Goal: Transaction & Acquisition: Subscribe to service/newsletter

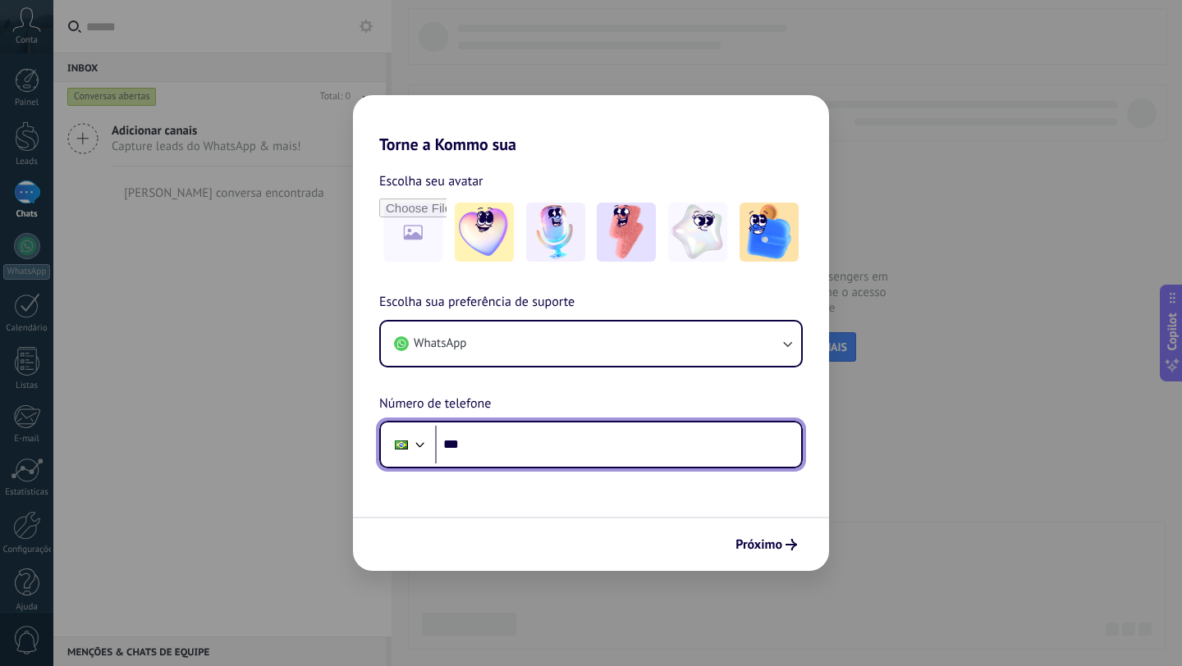
click at [494, 449] on input "***" at bounding box center [618, 445] width 366 height 38
type input "**********"
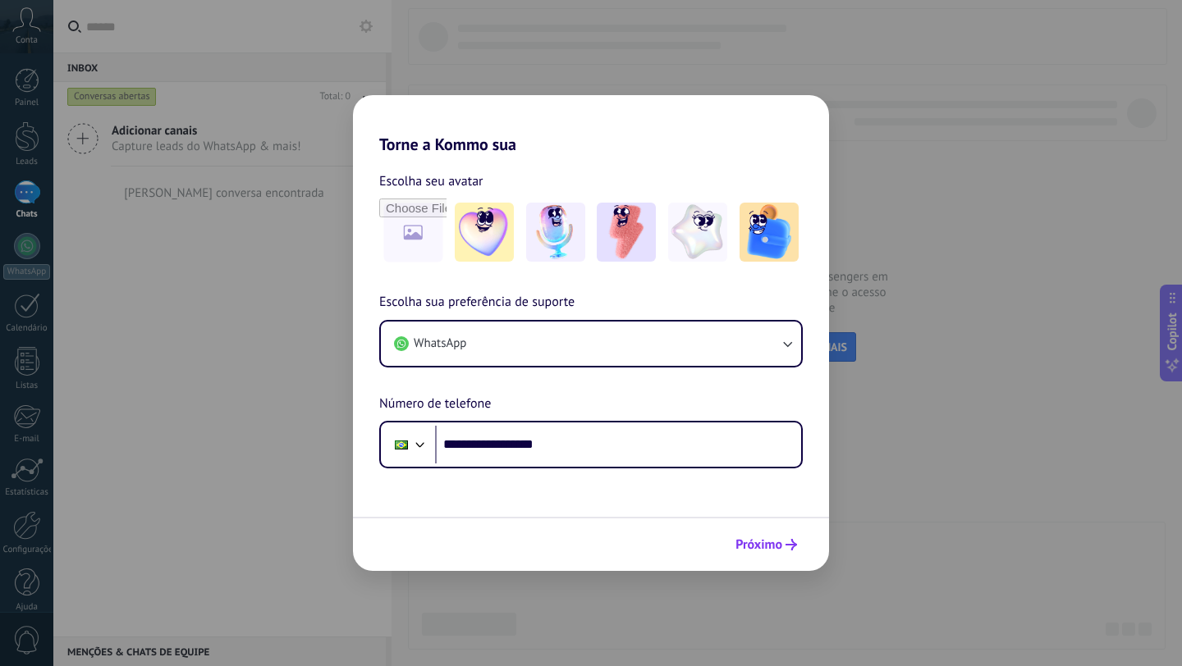
click at [751, 541] on span "Próximo" at bounding box center [758, 544] width 47 height 11
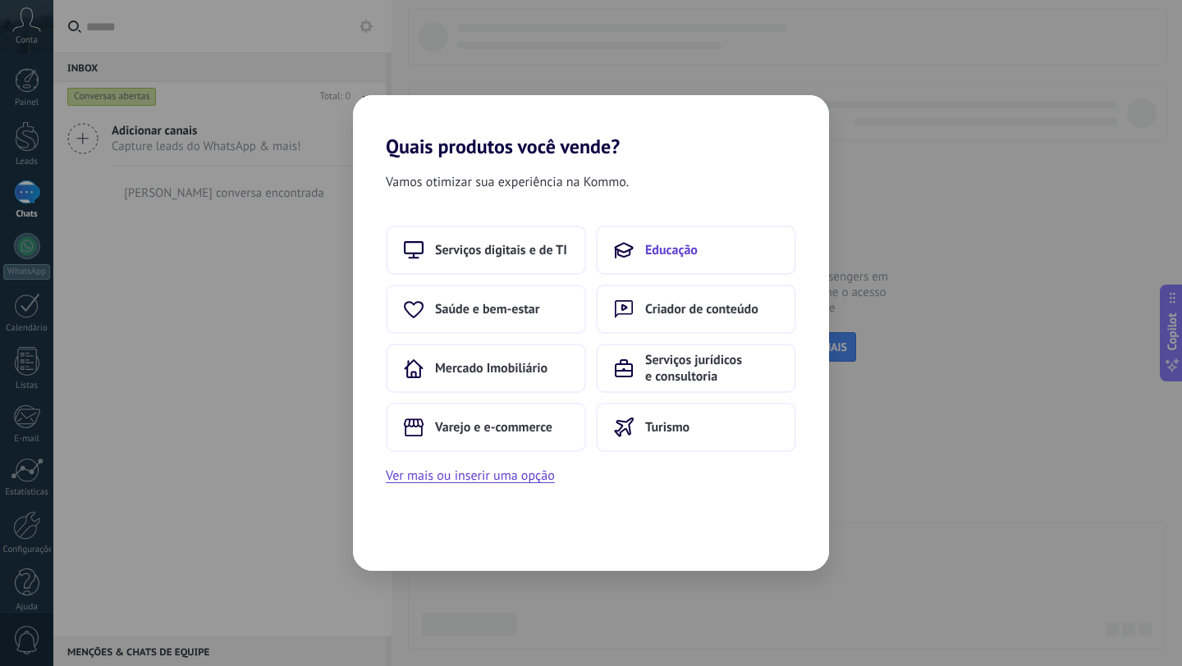
click at [648, 246] on span "Educação" at bounding box center [671, 250] width 53 height 16
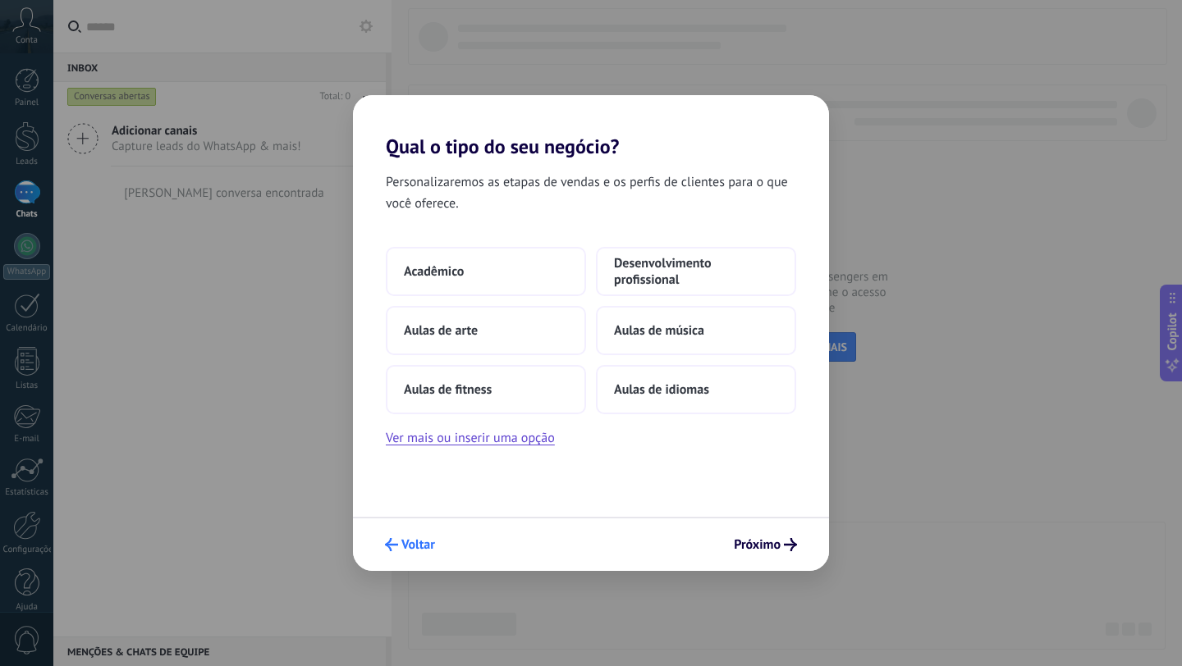
click at [396, 555] on button "Voltar" at bounding box center [410, 545] width 65 height 28
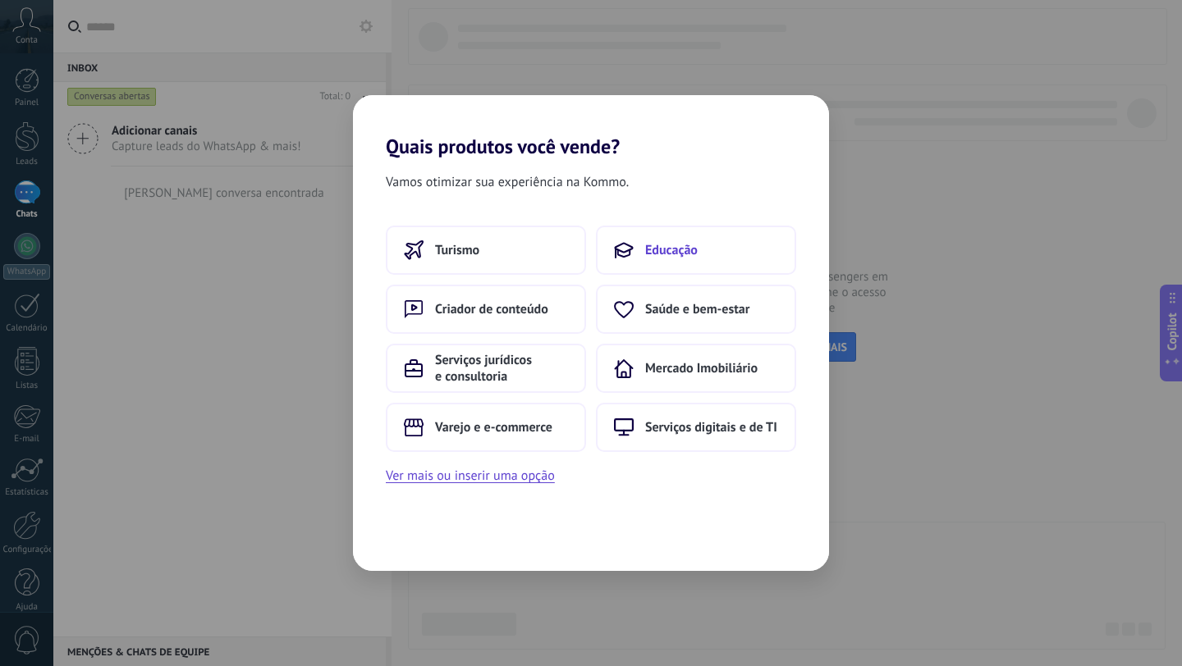
click at [651, 244] on span "Educação" at bounding box center [671, 250] width 53 height 16
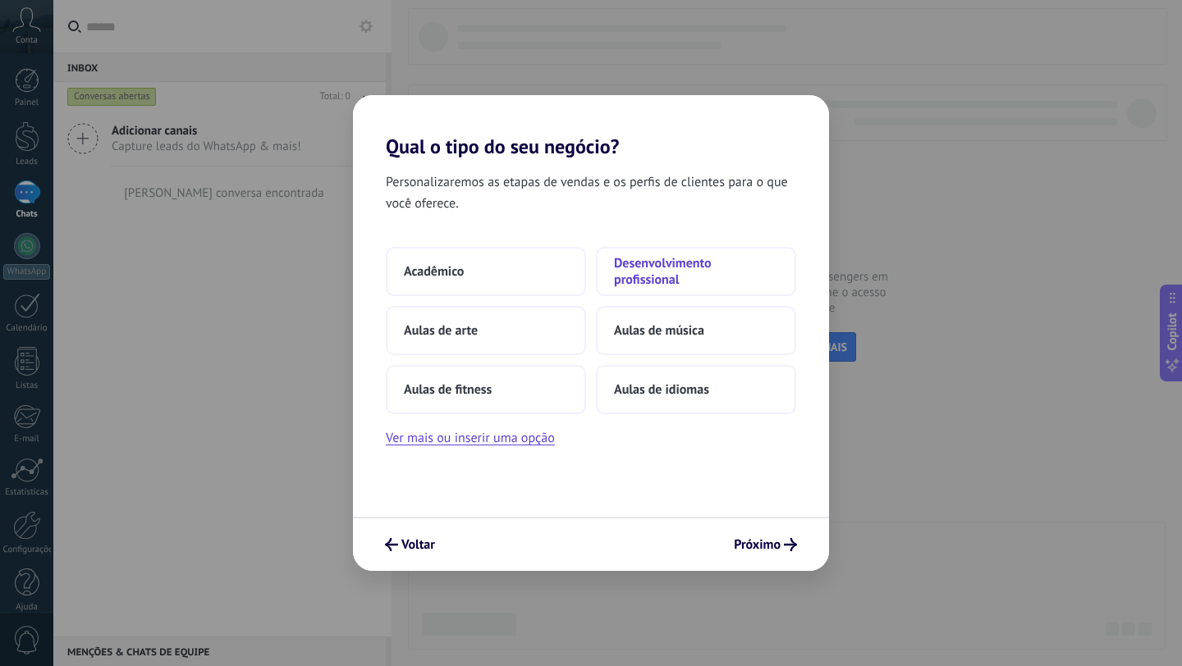
click at [660, 262] on span "Desenvolvimento profissional" at bounding box center [696, 271] width 164 height 33
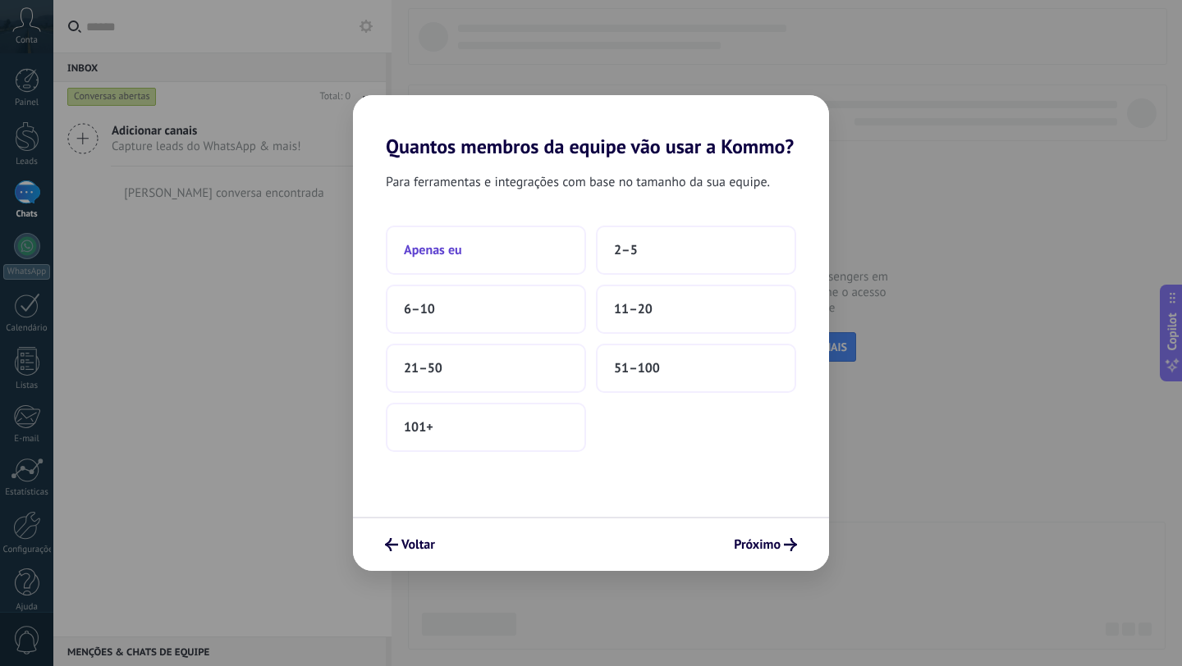
click at [478, 263] on button "Apenas eu" at bounding box center [486, 250] width 200 height 49
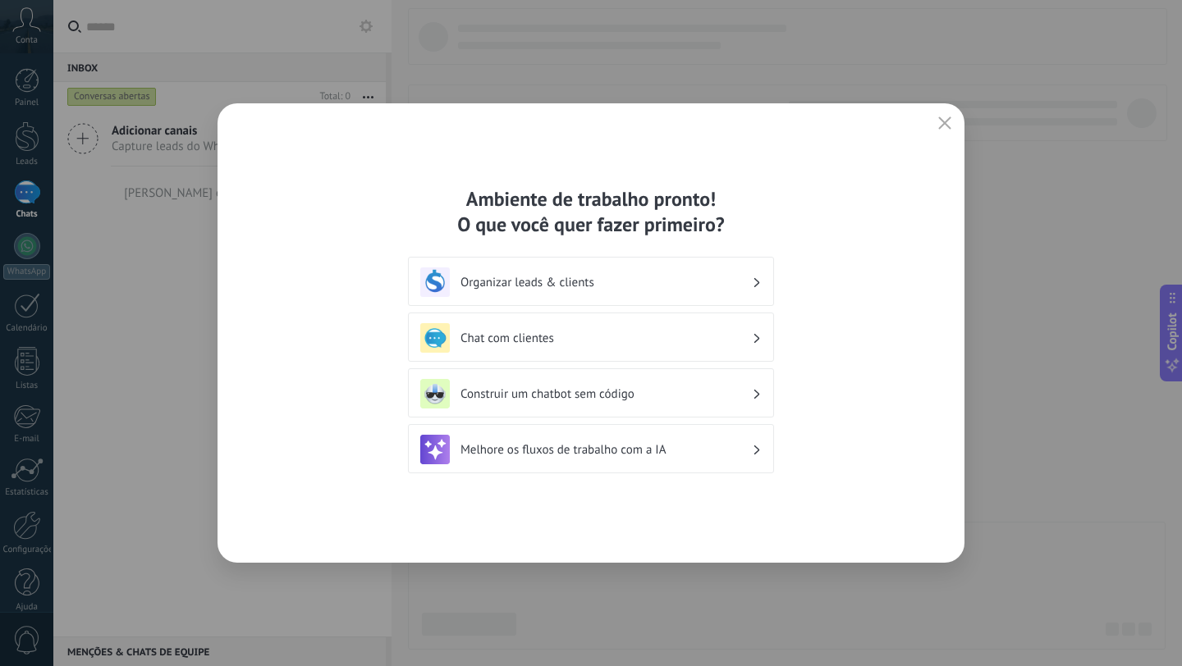
click at [551, 282] on h3 "Organizar leads & clients" at bounding box center [605, 283] width 291 height 16
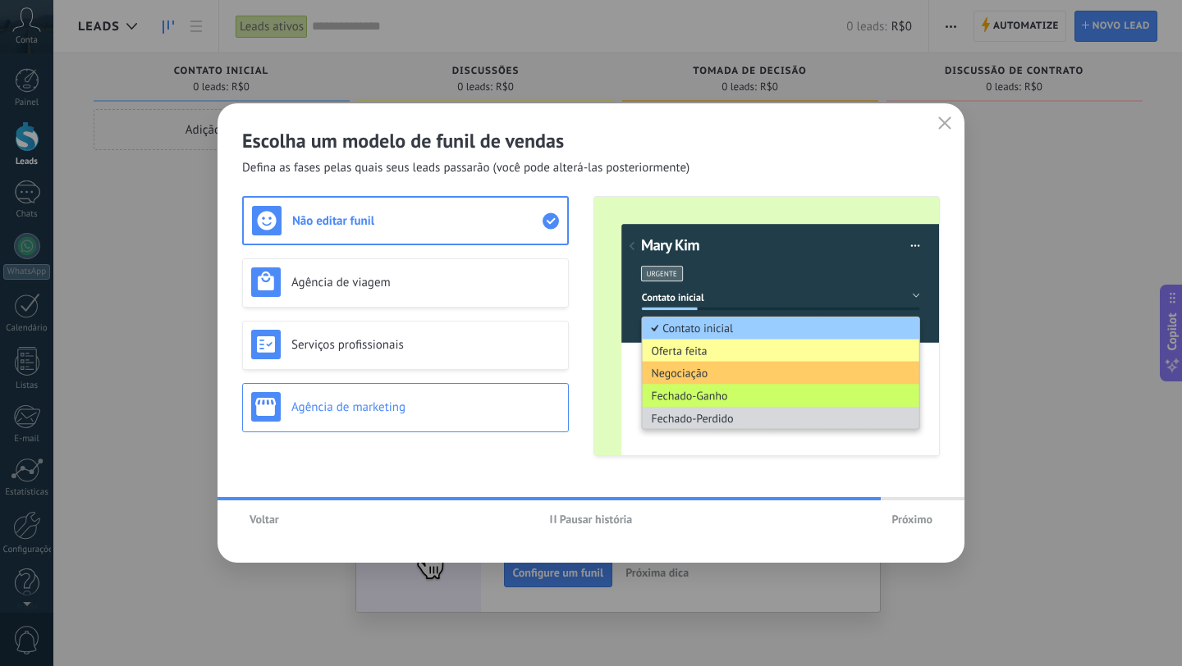
click at [413, 415] on div "Agência de marketing" at bounding box center [405, 407] width 309 height 30
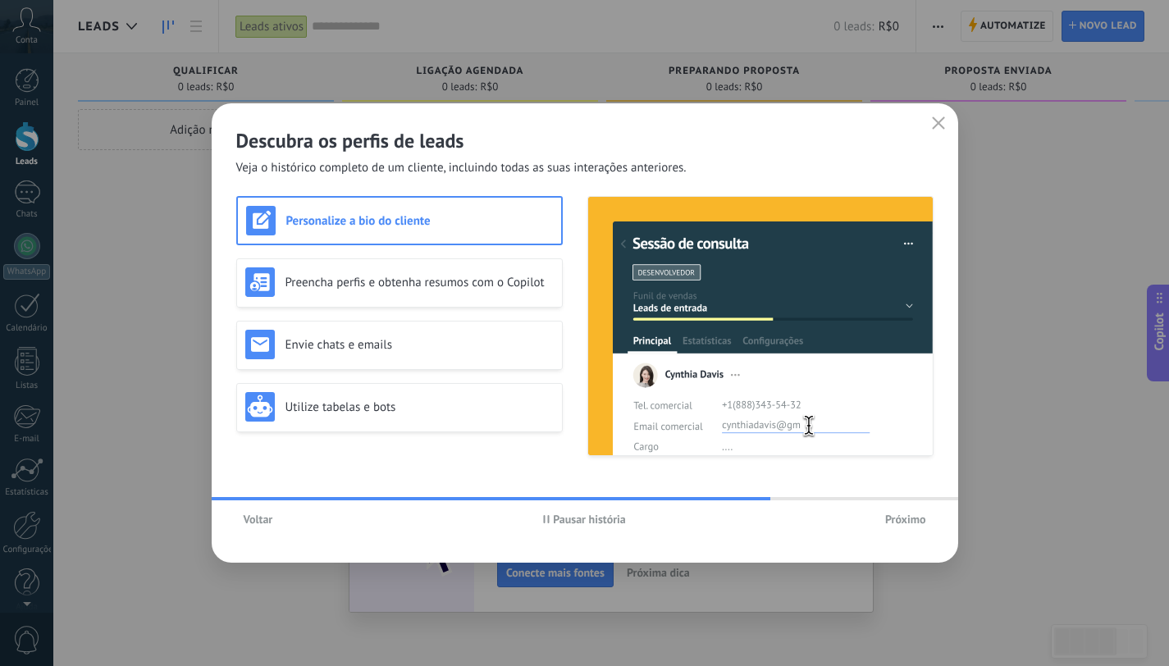
click at [260, 520] on span "Voltar" at bounding box center [259, 519] width 30 height 11
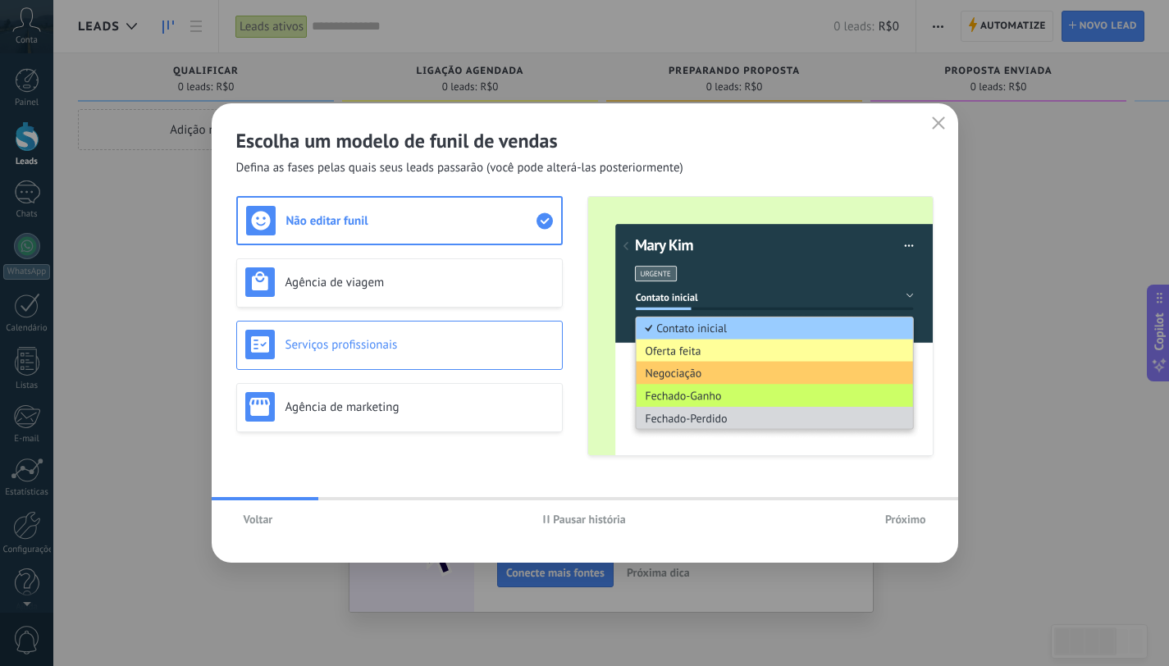
click at [366, 343] on h3 "Serviços profissionais" at bounding box center [420, 345] width 268 height 16
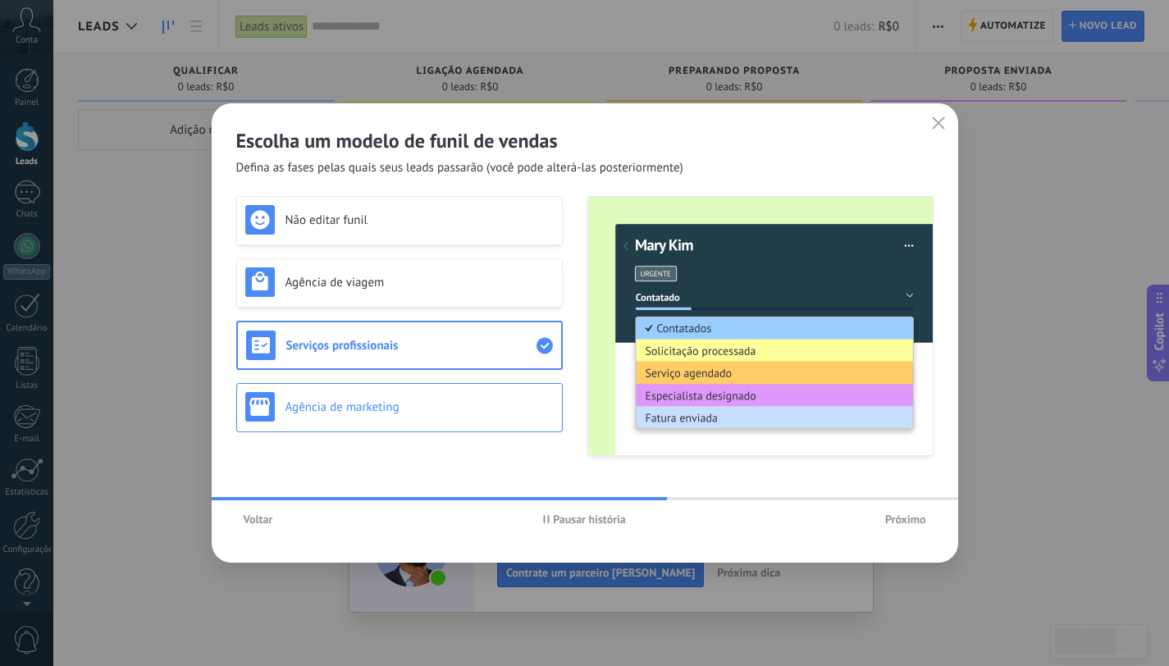
click at [332, 406] on h3 "Agência de marketing" at bounding box center [420, 408] width 268 height 16
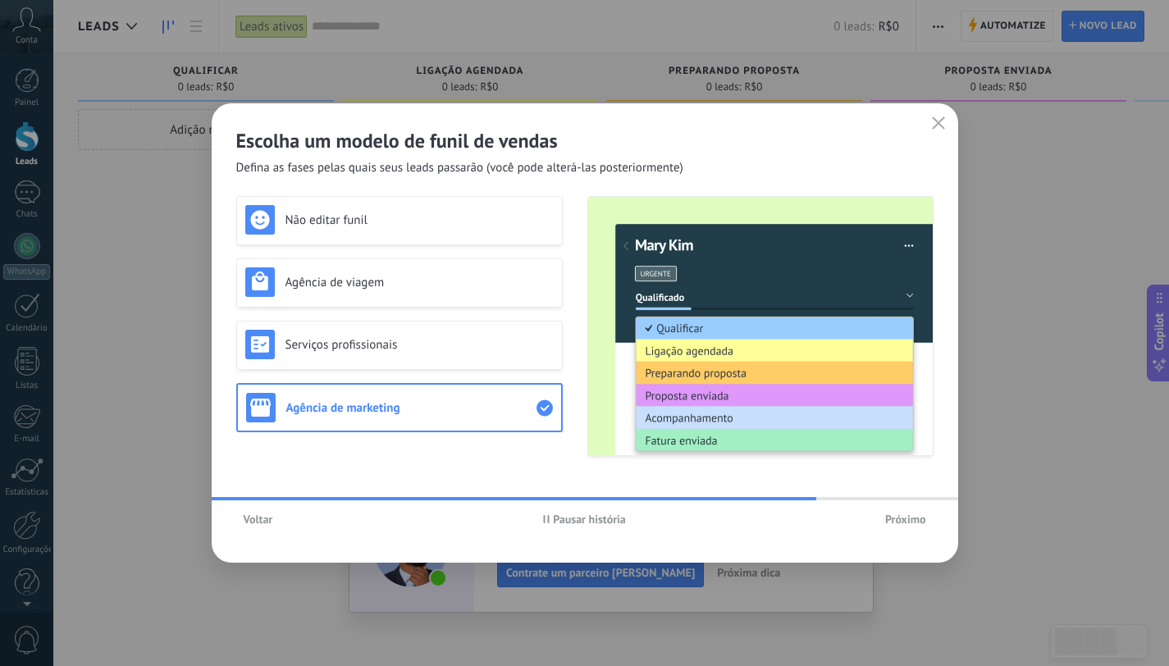
click at [902, 519] on span "Próximo" at bounding box center [906, 519] width 41 height 11
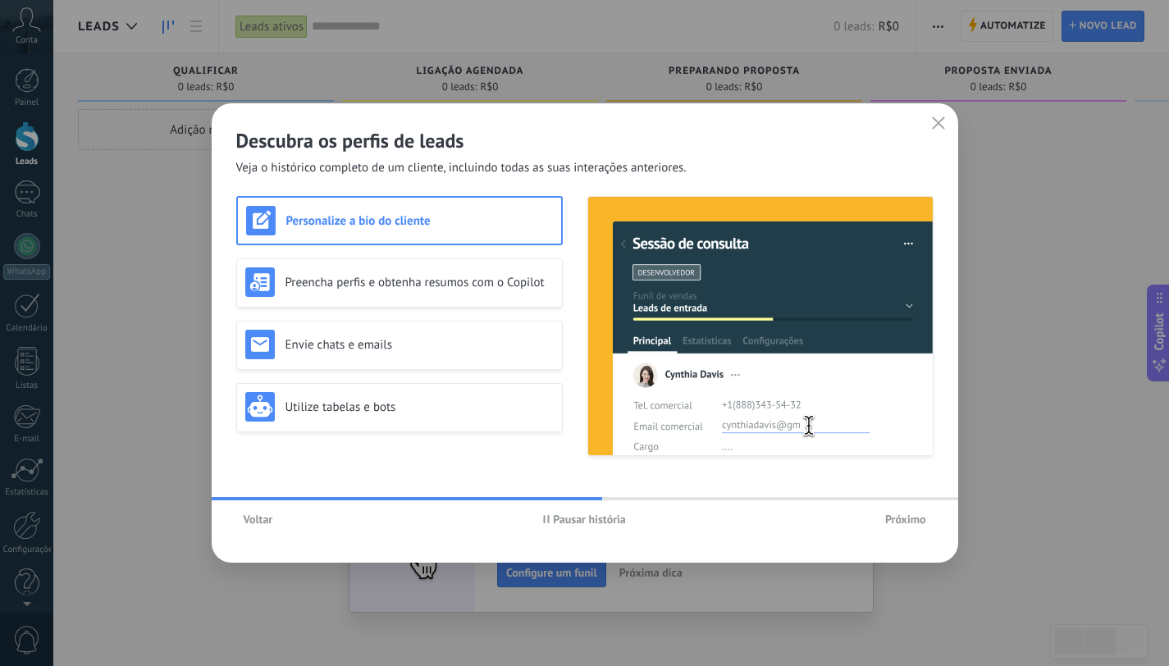
click at [895, 521] on span "Próximo" at bounding box center [906, 519] width 41 height 11
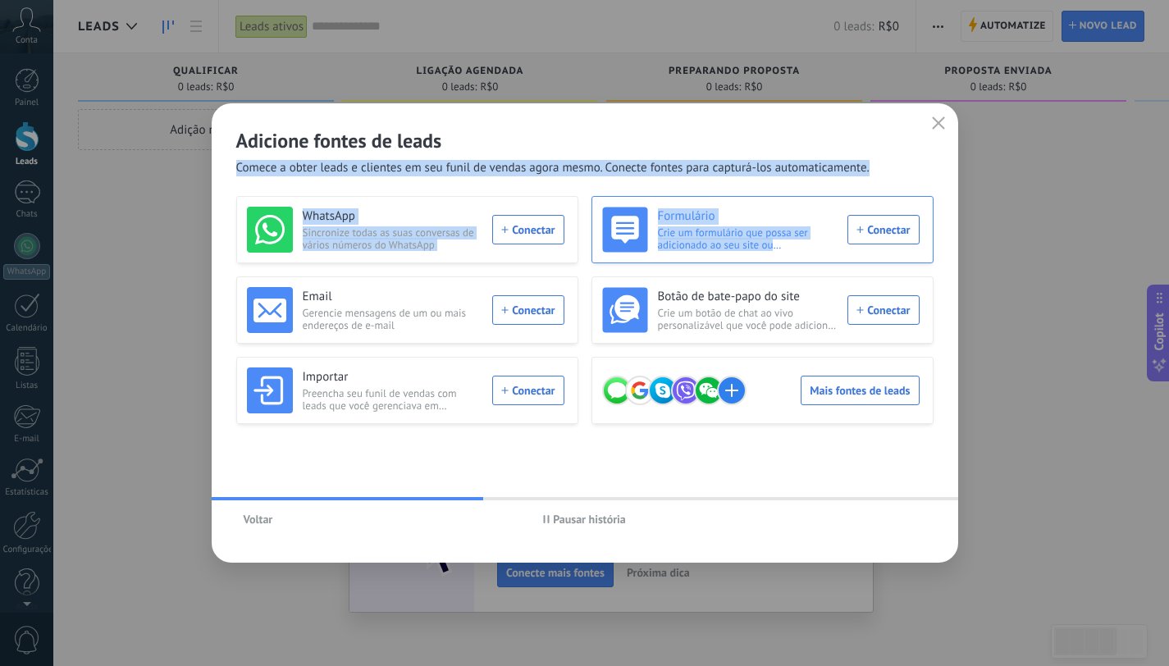
drag, startPoint x: 827, startPoint y: 167, endPoint x: 802, endPoint y: 243, distance: 79.7
click at [802, 243] on div "Adicione fontes de leads Comece a obter leads e clientes em seu funil de vendas…" at bounding box center [585, 333] width 747 height 460
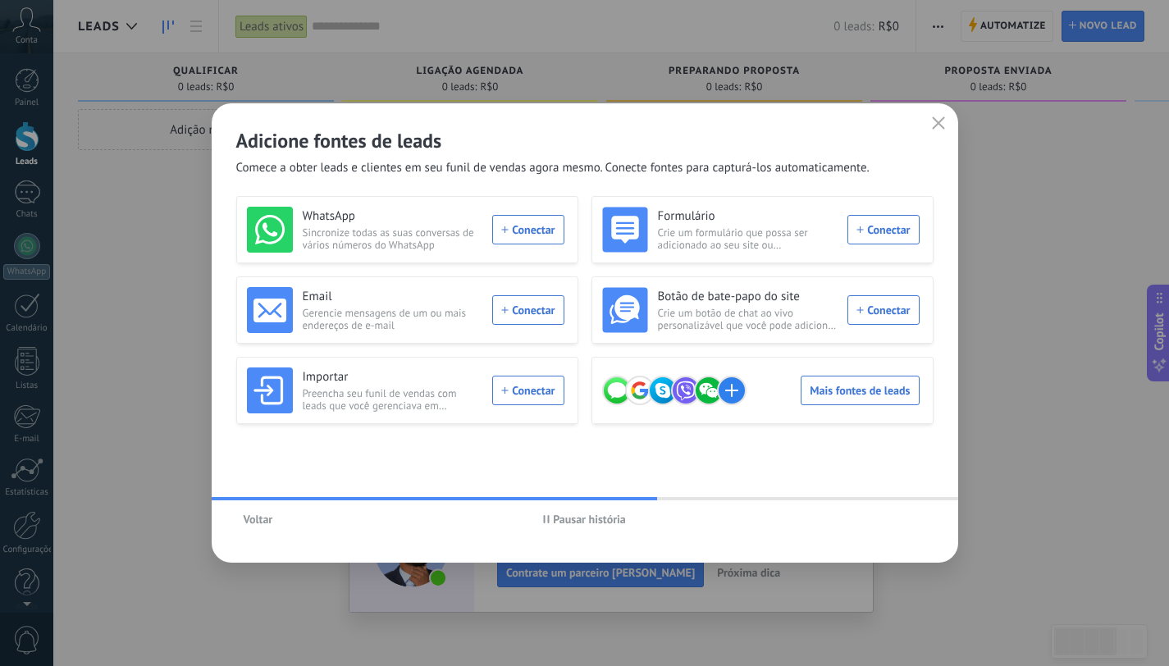
click at [519, 30] on div "Adicione fontes de leads Comece a obter leads e clientes em seu funil de vendas…" at bounding box center [584, 333] width 1169 height 666
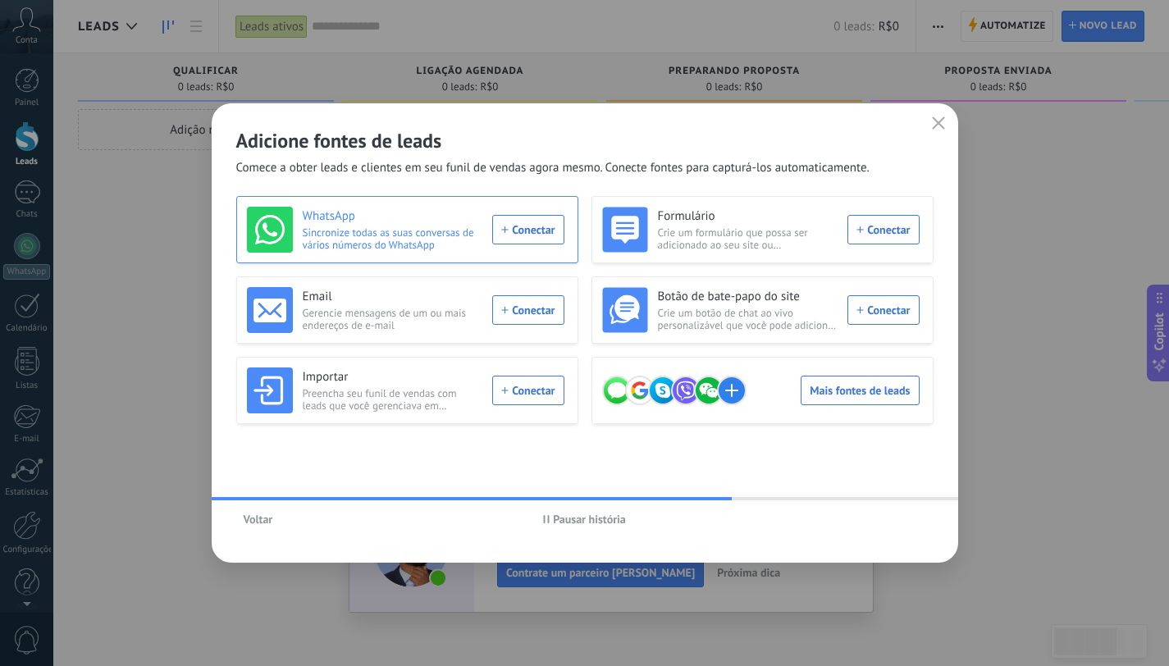
click at [524, 228] on div "WhatsApp Sincronize todas as suas conversas de vários números do WhatsApp Conec…" at bounding box center [406, 230] width 318 height 46
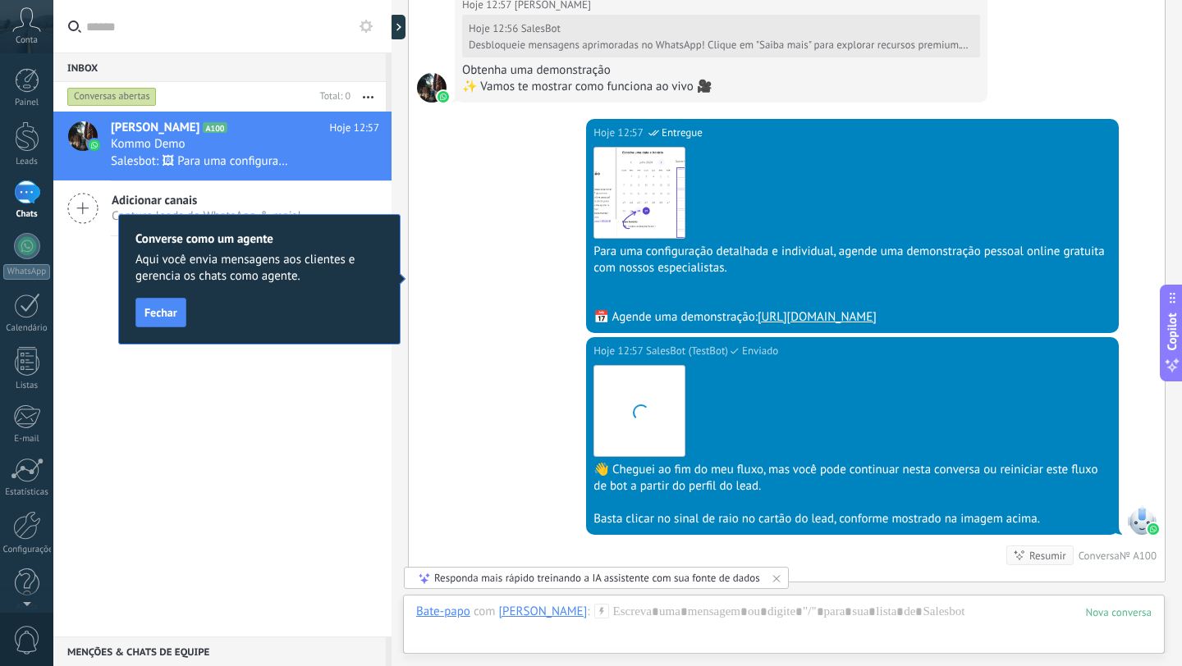
scroll to position [1199, 0]
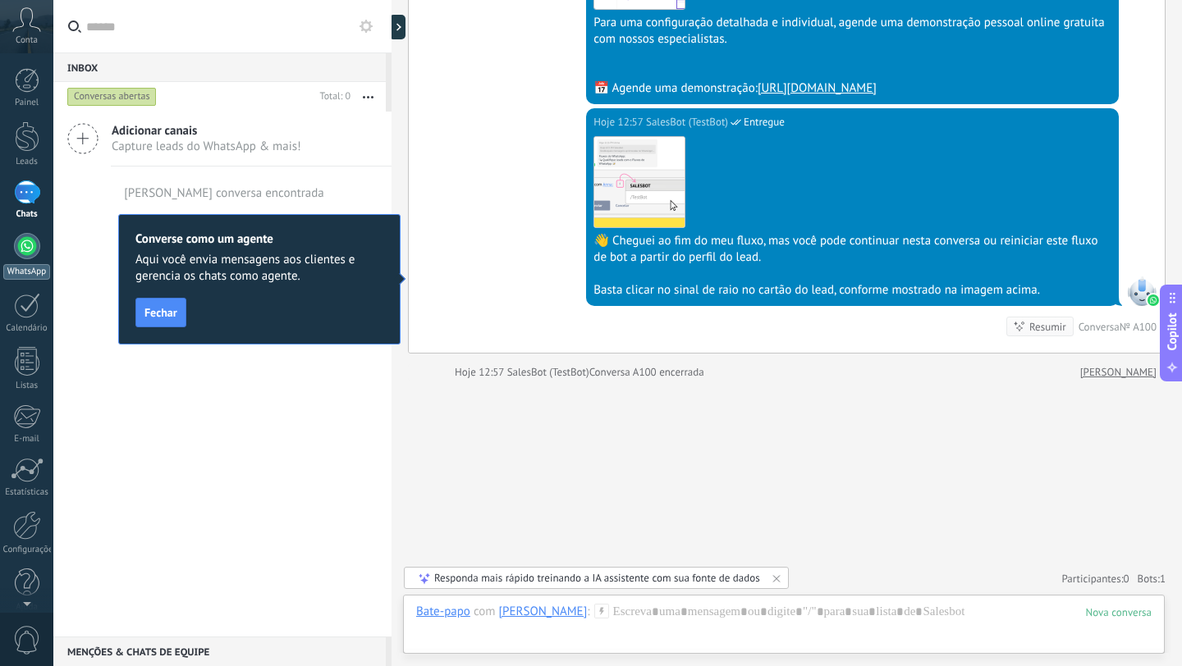
click at [34, 254] on div at bounding box center [27, 246] width 26 height 26
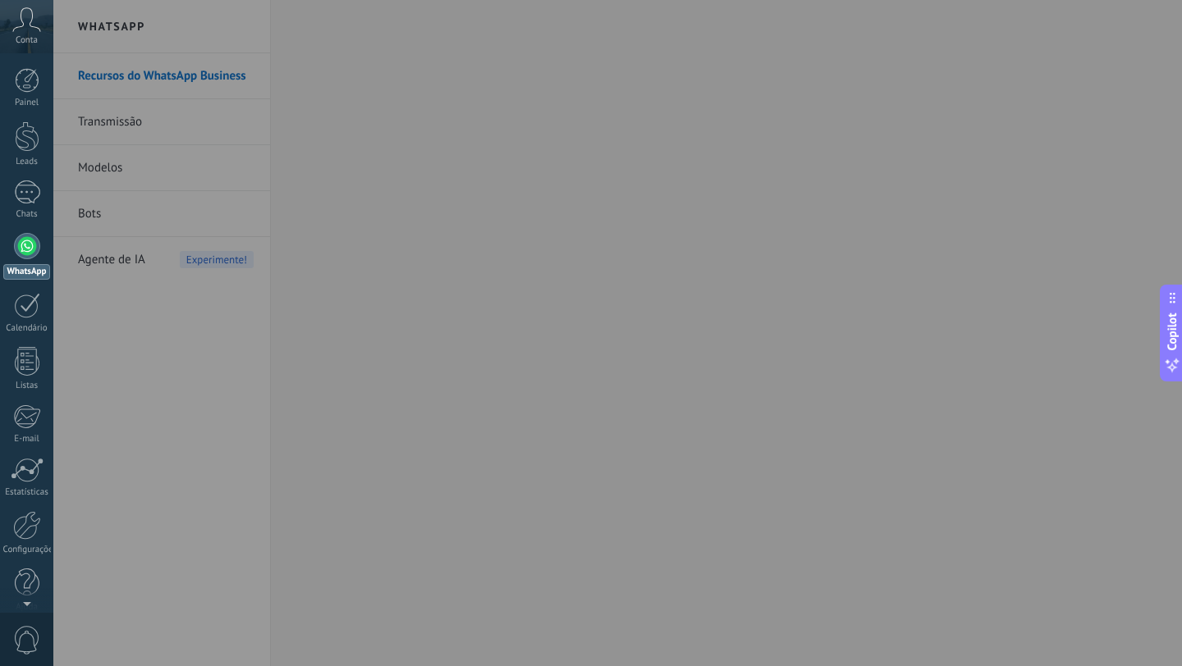
click at [29, 35] on span "Conta" at bounding box center [27, 40] width 22 height 11
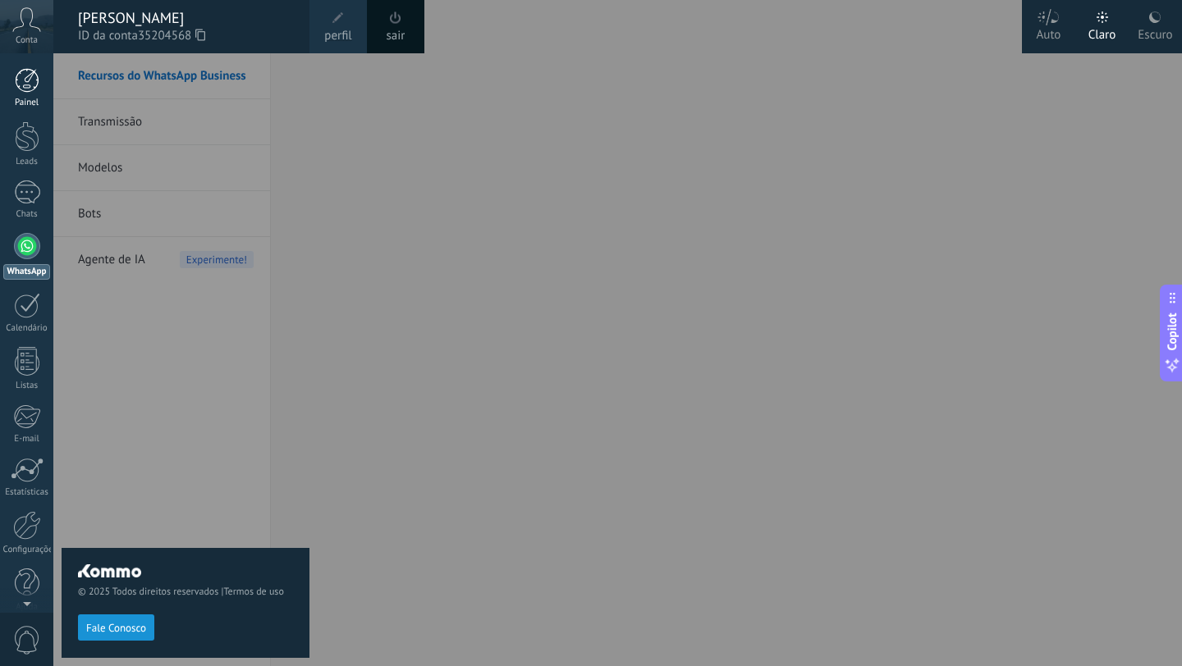
click at [23, 76] on div at bounding box center [27, 80] width 25 height 25
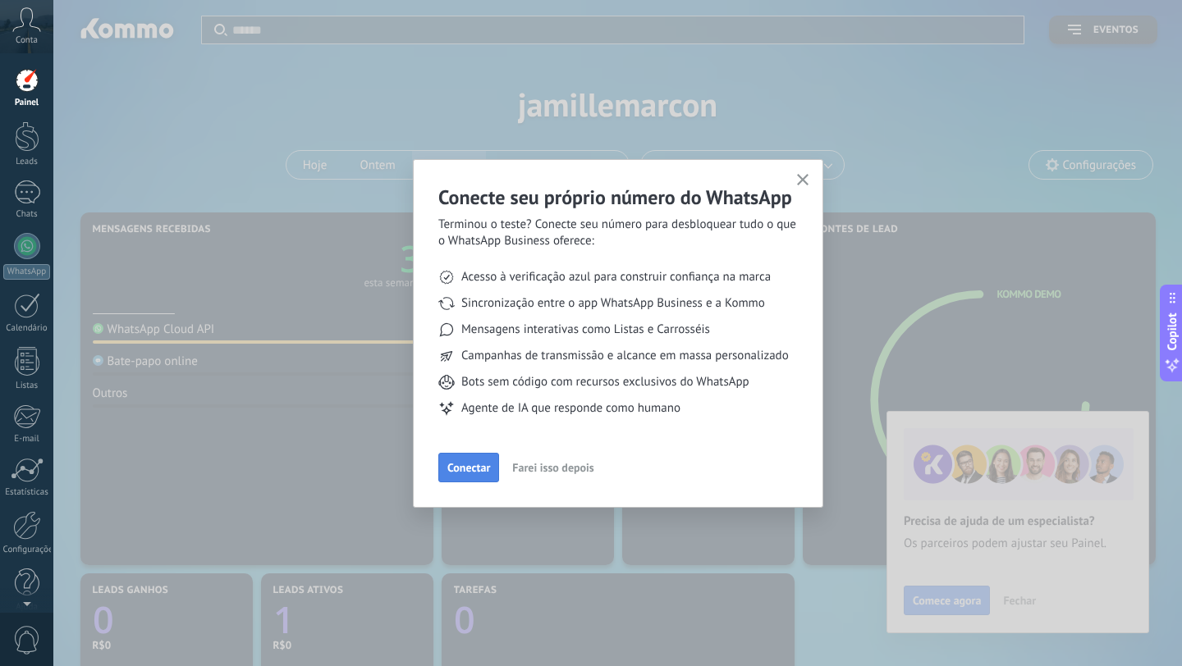
click at [458, 456] on button "Conectar" at bounding box center [468, 468] width 61 height 30
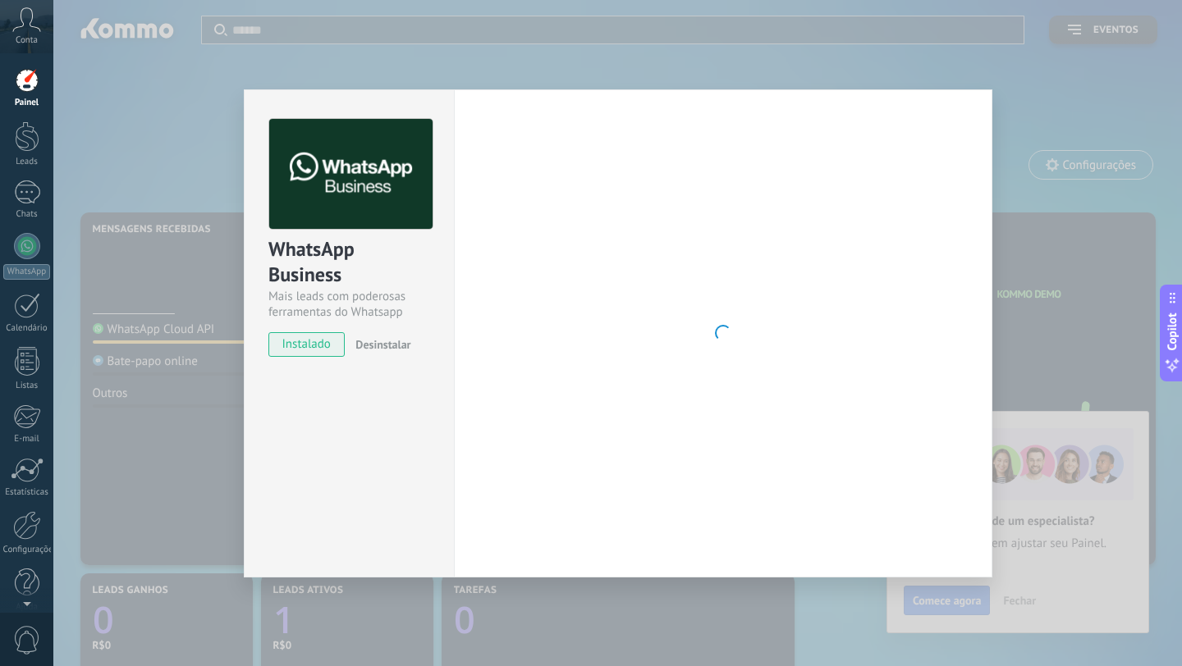
click at [318, 346] on span "instalado" at bounding box center [306, 344] width 75 height 25
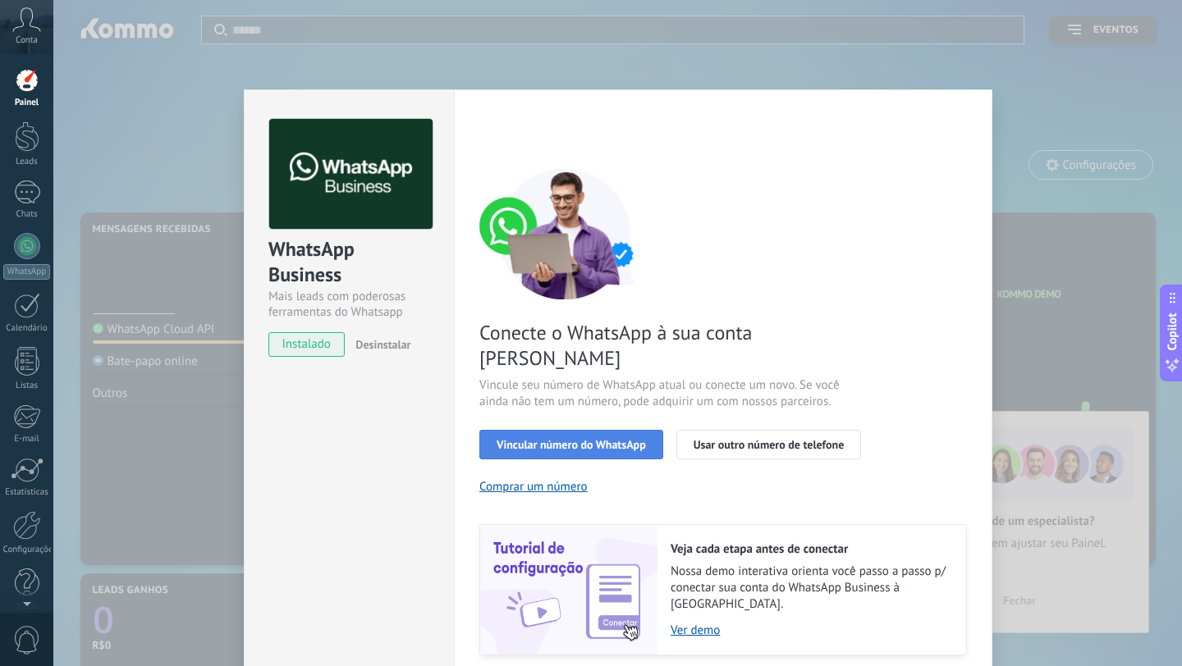
click at [602, 439] on span "Vincular número do WhatsApp" at bounding box center [571, 444] width 149 height 11
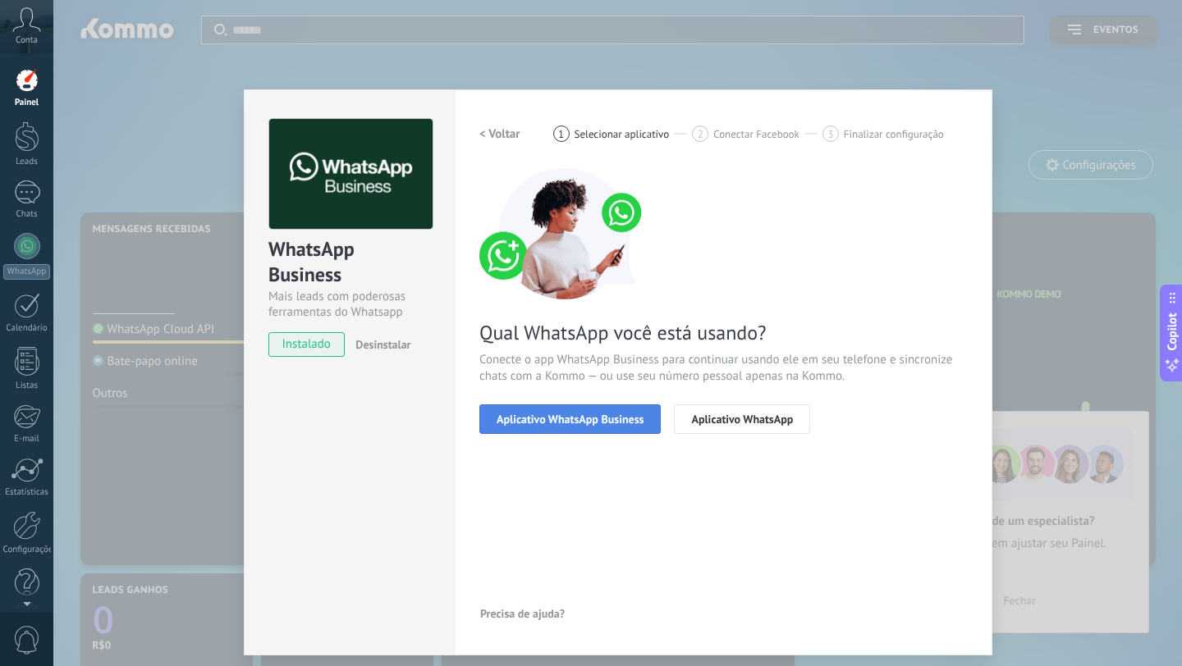
click at [556, 430] on button "Aplicativo WhatsApp Business" at bounding box center [569, 420] width 181 height 30
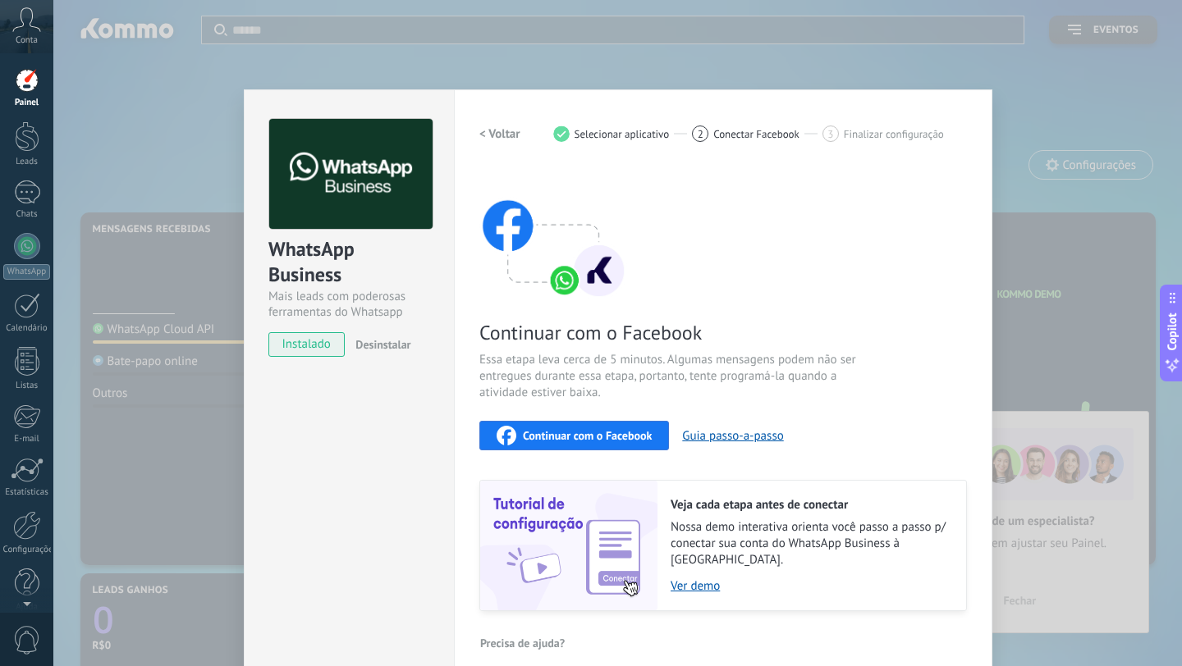
click at [549, 435] on span "Continuar com o Facebook" at bounding box center [587, 435] width 129 height 11
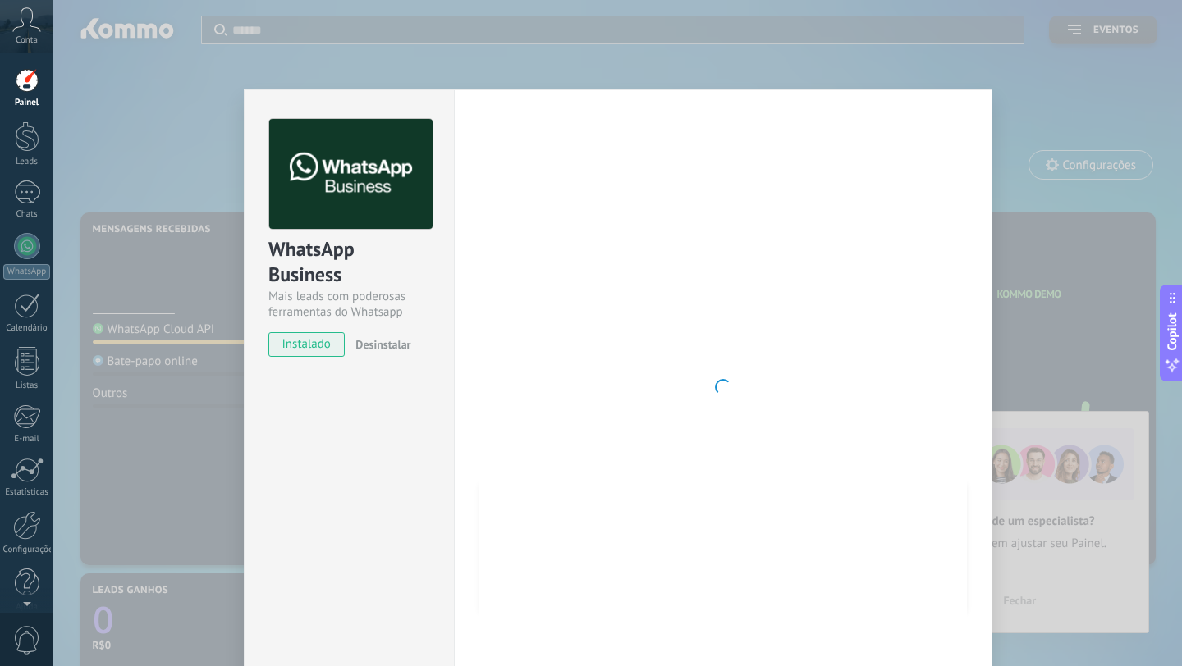
click at [326, 350] on span "instalado" at bounding box center [306, 344] width 75 height 25
